Goal: Find specific page/section: Find specific page/section

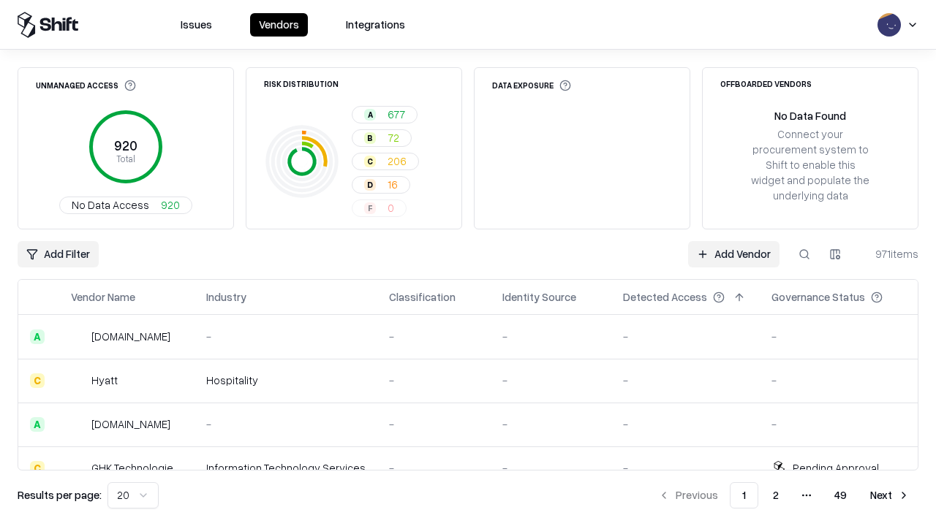
click at [468, 263] on div "Add Filter Add Vendor 971 items" at bounding box center [468, 254] width 901 height 26
click at [58, 254] on html "Issues Vendors Integrations Unmanaged Access 920 Total No Data Access 920 Risk …" at bounding box center [468, 263] width 936 height 526
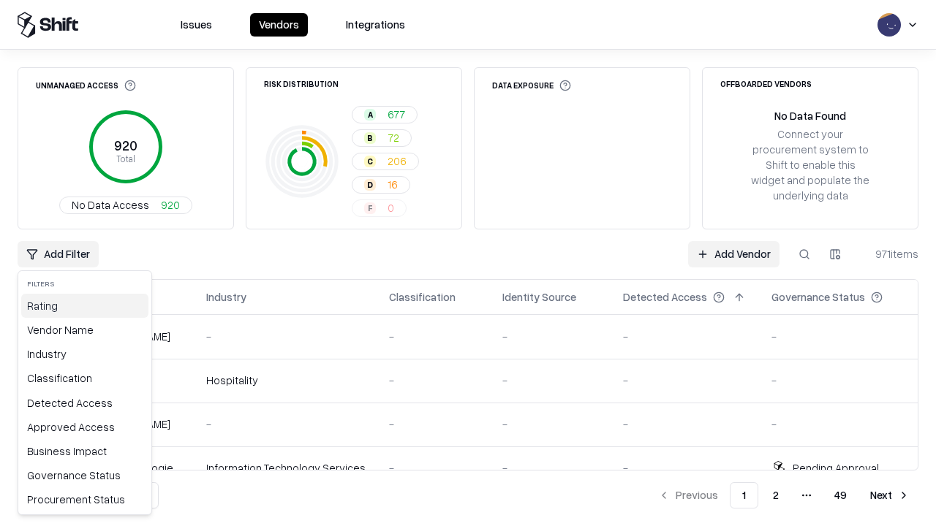
click at [85, 306] on div "Rating" at bounding box center [84, 306] width 127 height 24
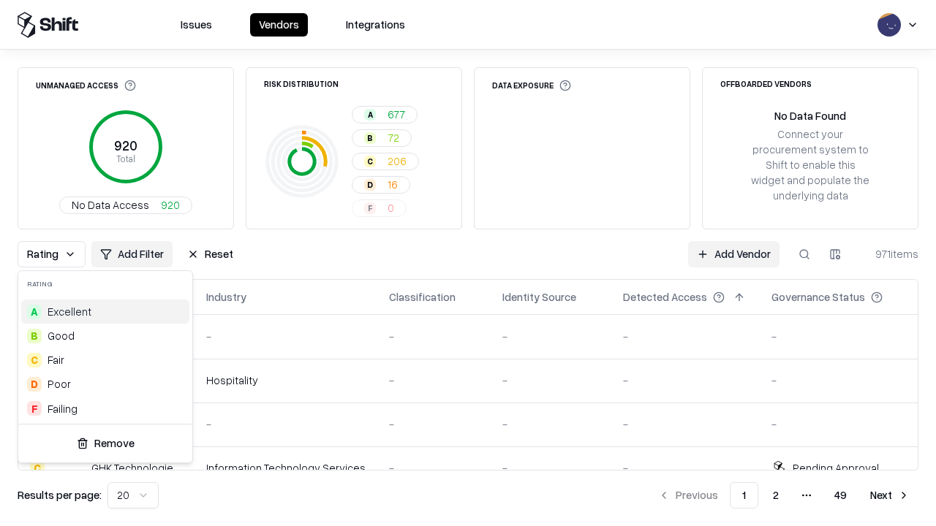
click at [468, 263] on html "Issues Vendors Integrations Unmanaged Access 920 Total No Data Access 920 Risk …" at bounding box center [468, 263] width 936 height 526
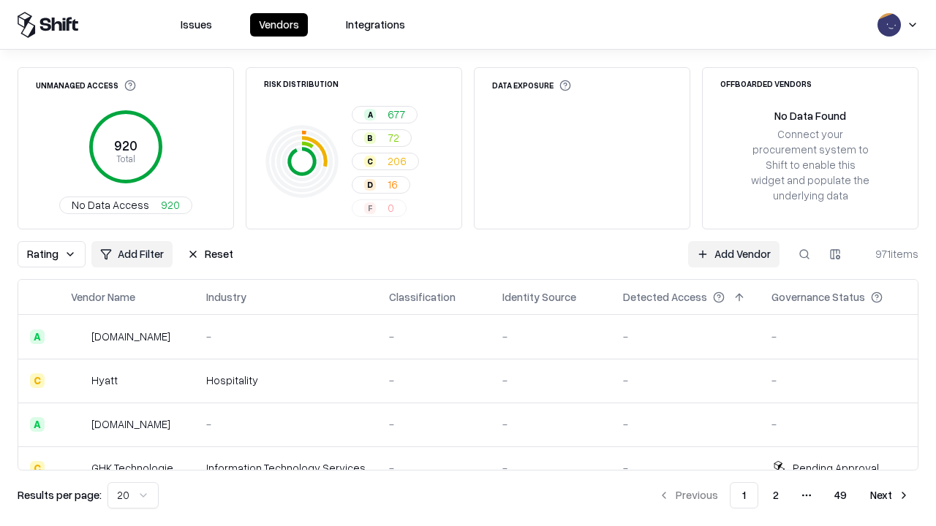
click at [468, 263] on div "Rating Add Filter Reset Add Vendor 971 items" at bounding box center [468, 254] width 901 height 26
click at [210, 254] on button "Reset" at bounding box center [210, 254] width 64 height 26
click at [468, 263] on div "Add Filter Add Vendor 971 items" at bounding box center [468, 254] width 901 height 26
click at [58, 254] on html "Issues Vendors Integrations Unmanaged Access 920 Total No Data Access 920 Risk …" at bounding box center [468, 263] width 936 height 526
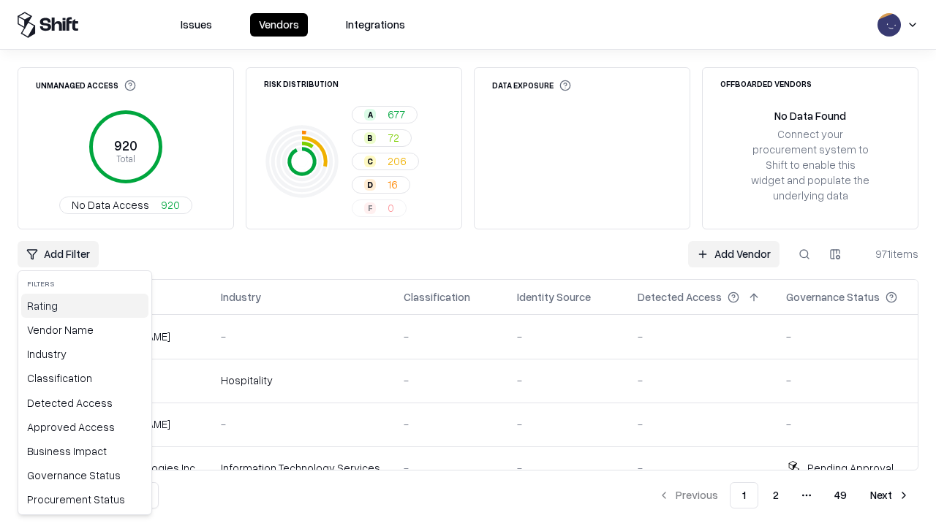
click at [85, 306] on div "Rating" at bounding box center [84, 306] width 127 height 24
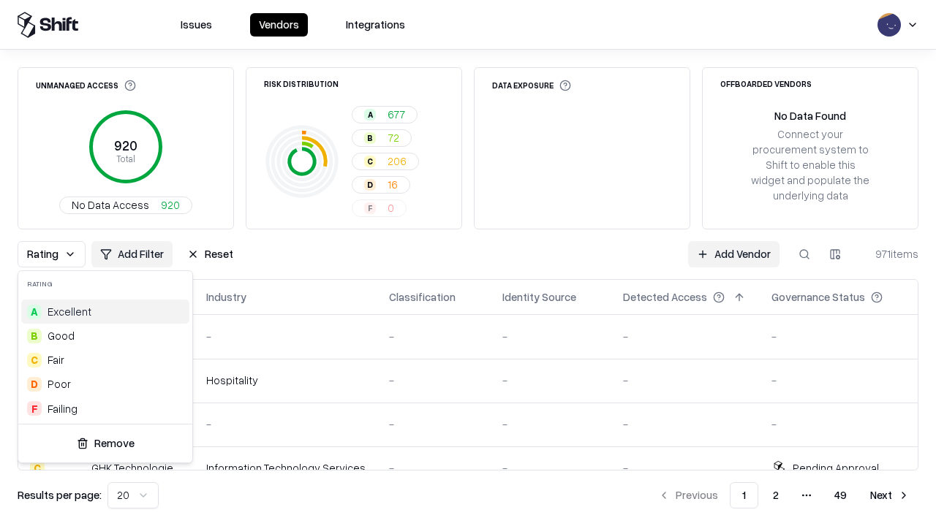
click at [105, 384] on div "D Poor" at bounding box center [105, 384] width 168 height 24
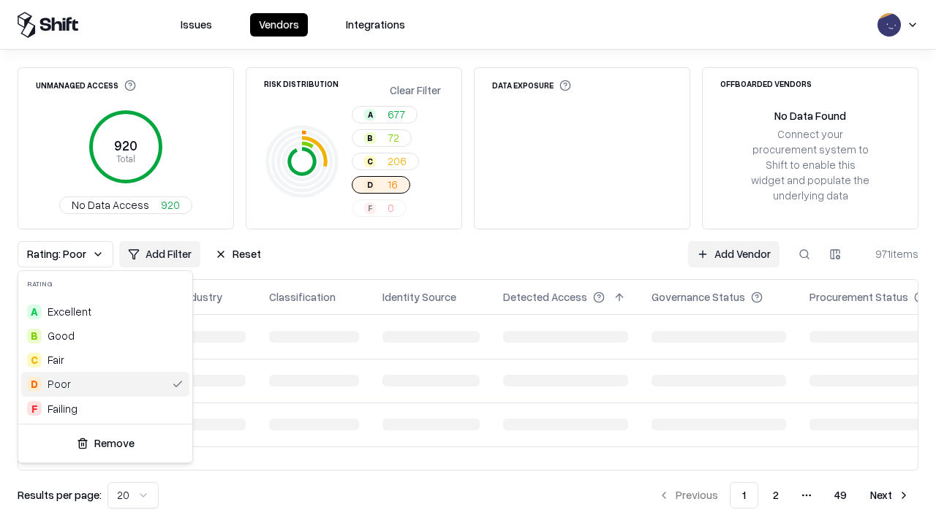
click at [468, 263] on html "Issues Vendors Integrations Unmanaged Access 920 Total No Data Access 920 Risk …" at bounding box center [468, 263] width 936 height 526
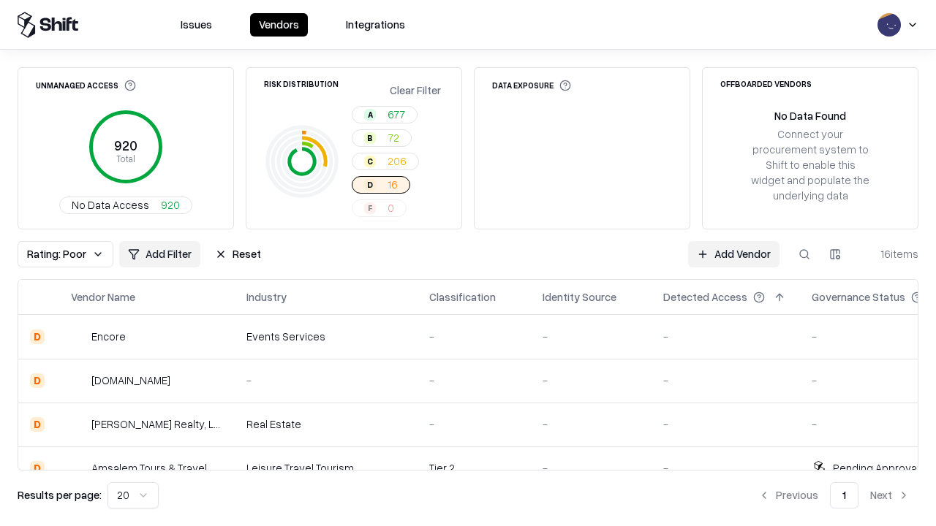
click at [468, 263] on div "Rating: Poor Add Filter Reset Add Vendor 16 items" at bounding box center [468, 254] width 901 height 26
click at [238, 254] on button "Reset" at bounding box center [238, 254] width 64 height 26
click at [468, 263] on div "Add Filter Add Vendor 16 items" at bounding box center [468, 254] width 901 height 26
click at [58, 254] on html "Issues Vendors Integrations Unmanaged Access 920 Total No Data Access 920 Risk …" at bounding box center [468, 263] width 936 height 526
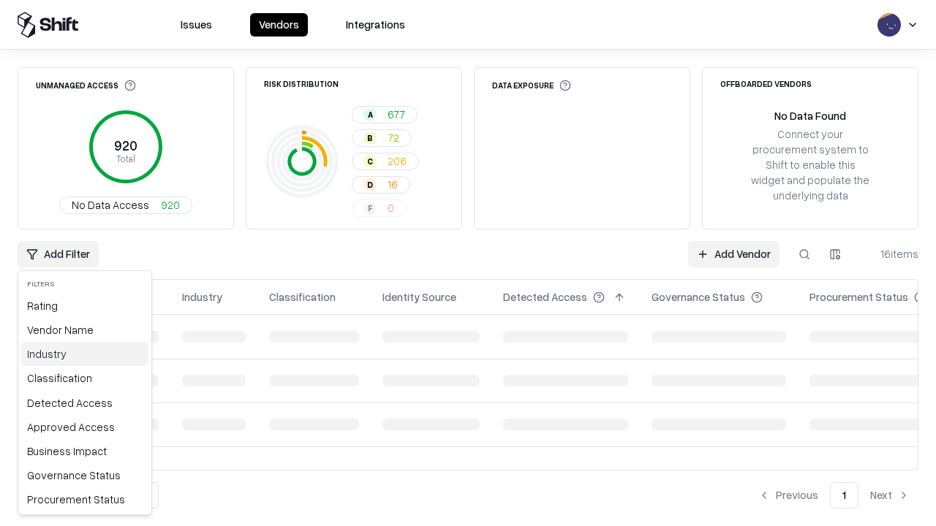
click at [85, 354] on div "Industry" at bounding box center [84, 354] width 127 height 24
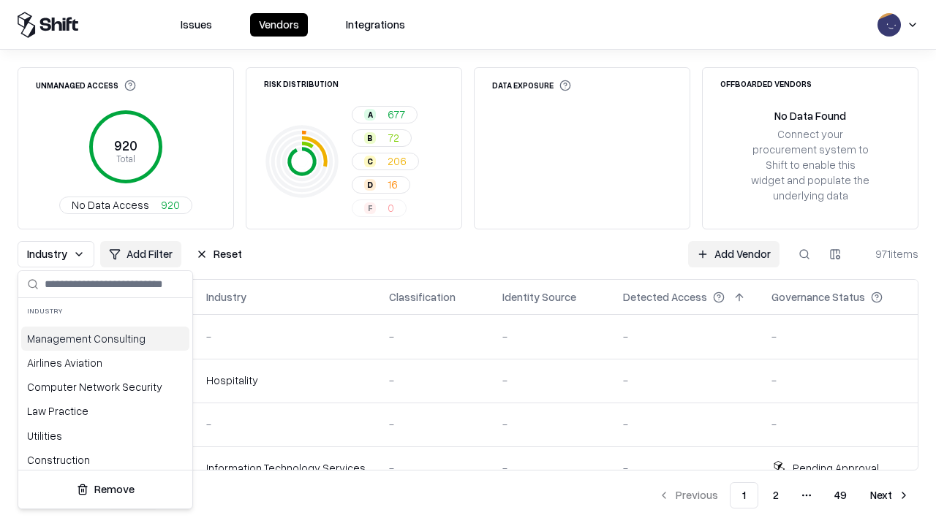
click at [468, 263] on html "Issues Vendors Integrations Unmanaged Access 920 Total No Data Access 920 Risk …" at bounding box center [468, 263] width 936 height 526
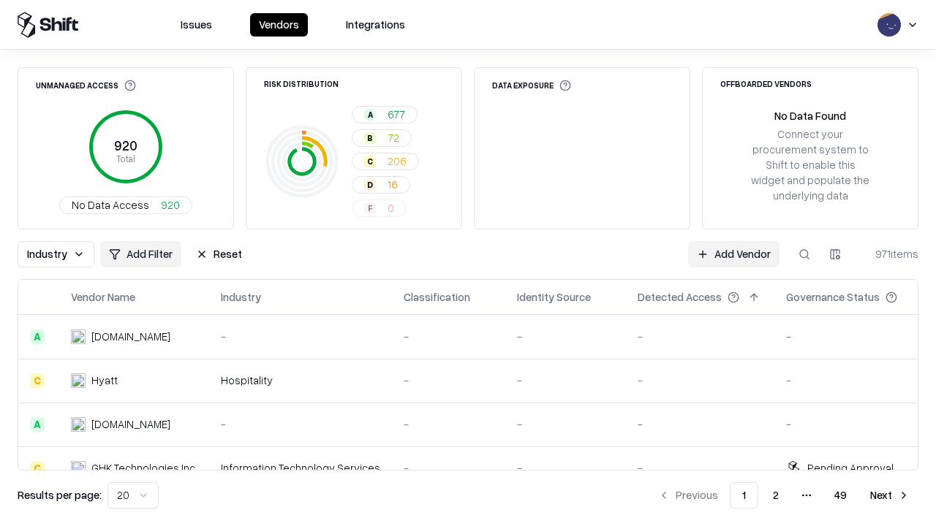
click at [468, 263] on div "Industry Add Filter Reset Add Vendor 971 items" at bounding box center [468, 254] width 901 height 26
click at [219, 254] on button "Reset" at bounding box center [219, 254] width 64 height 26
